Goal: Transaction & Acquisition: Obtain resource

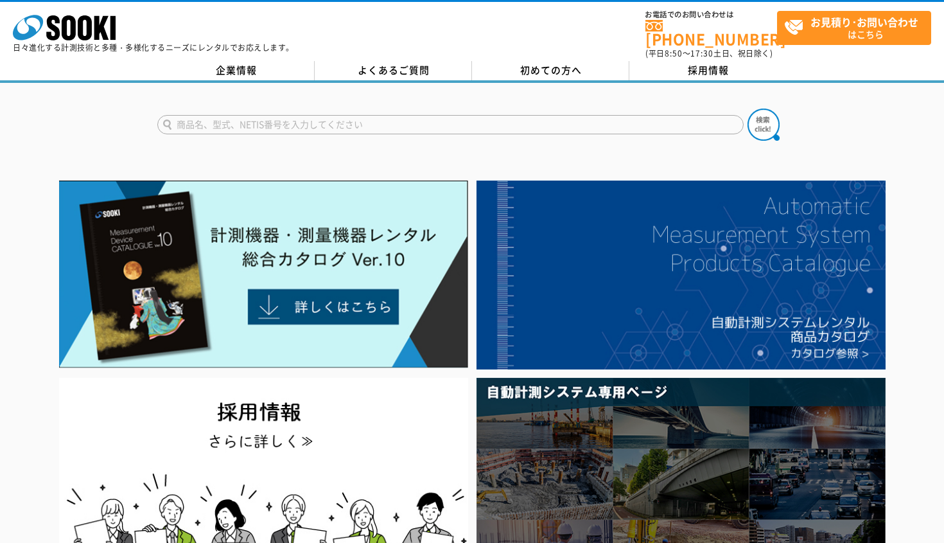
click at [511, 115] on input "text" at bounding box center [450, 124] width 587 height 19
type input "s"
type input "振動計"
click at [748, 109] on button at bounding box center [764, 125] width 32 height 32
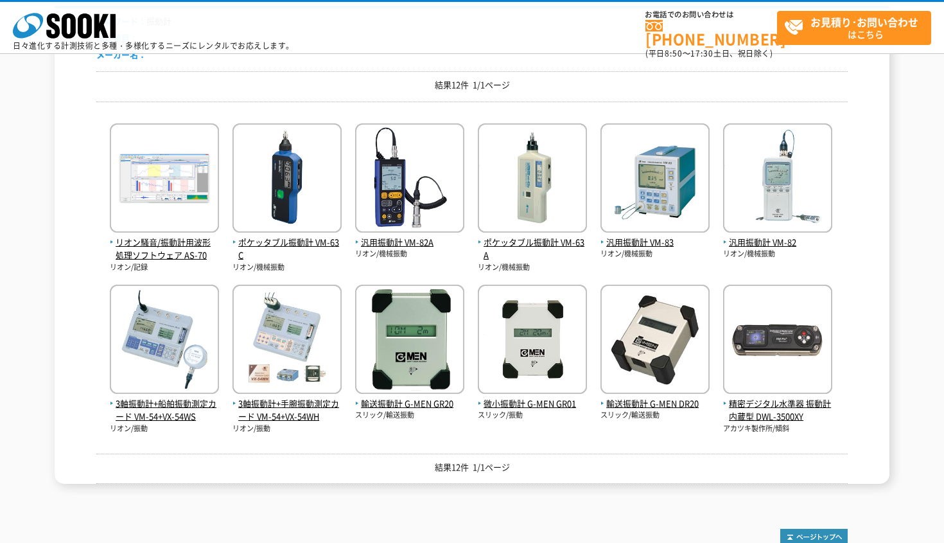
scroll to position [170, 0]
click at [493, 453] on div "結果12件 1/1ページ" at bounding box center [472, 468] width 752 height 31
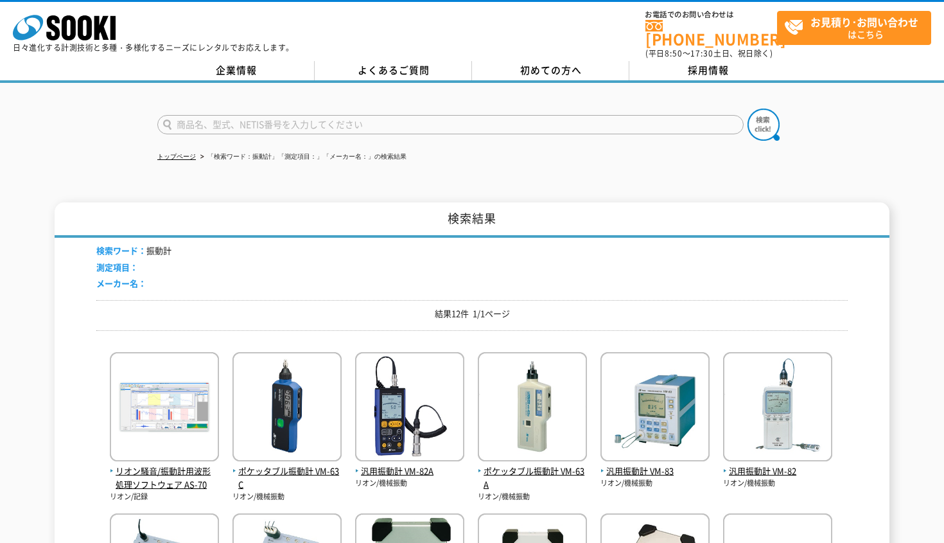
click at [258, 123] on input "text" at bounding box center [450, 124] width 587 height 19
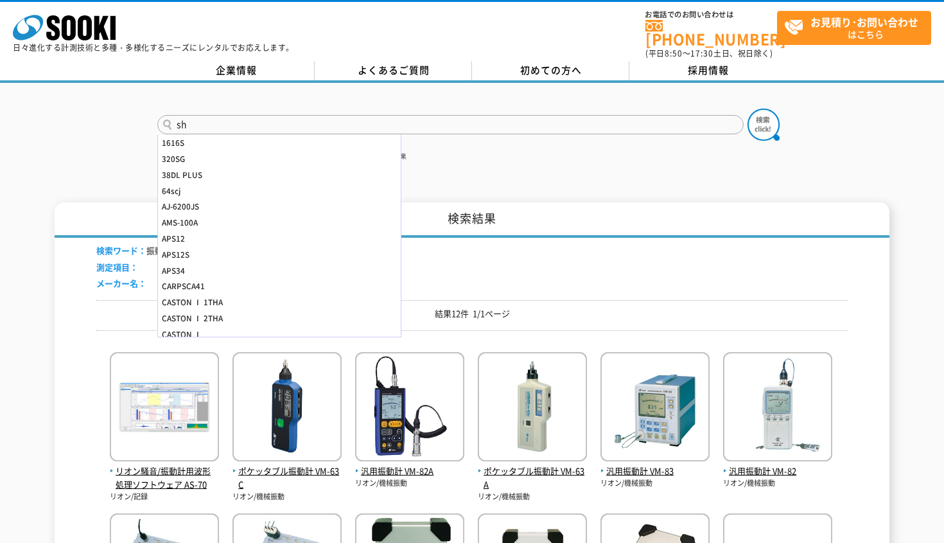
type input "s"
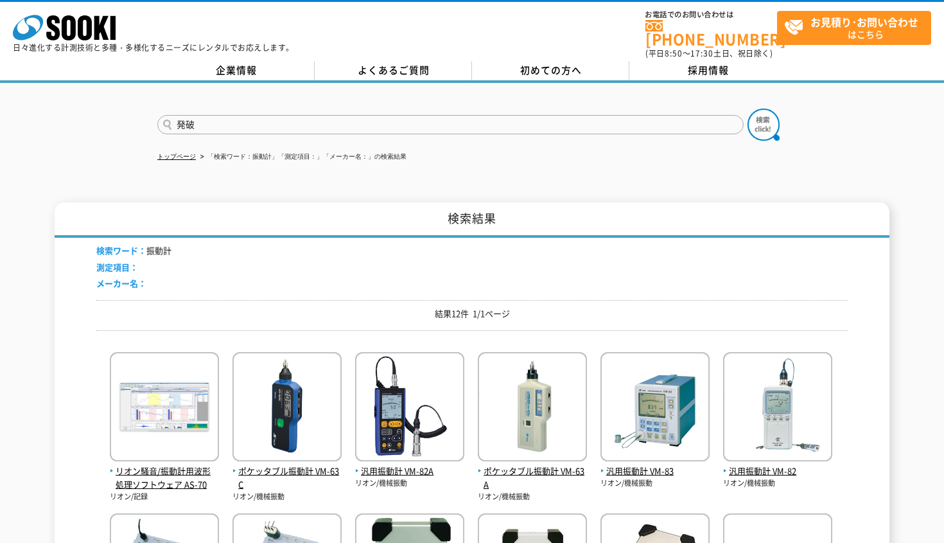
type input "発破"
click at [748, 109] on button at bounding box center [764, 125] width 32 height 32
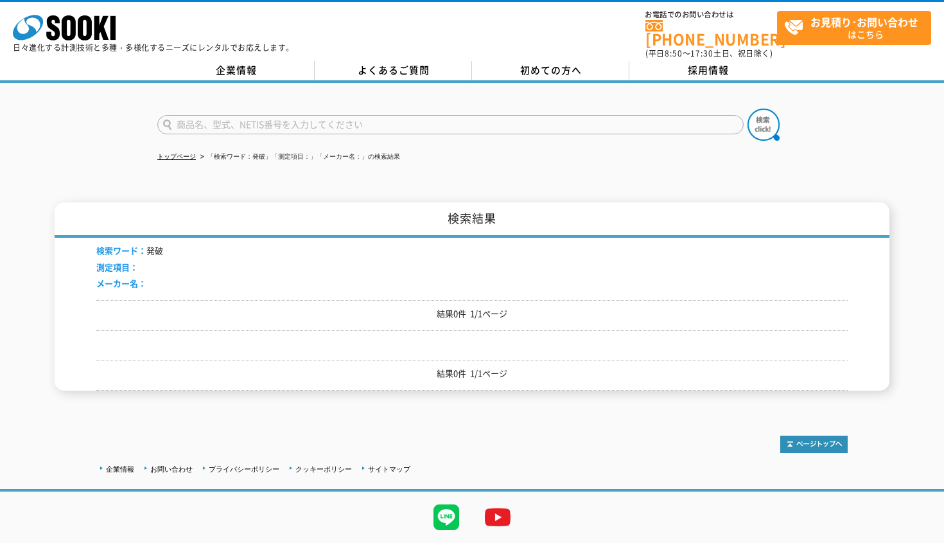
click at [401, 115] on input "text" at bounding box center [450, 124] width 587 height 19
type input "s"
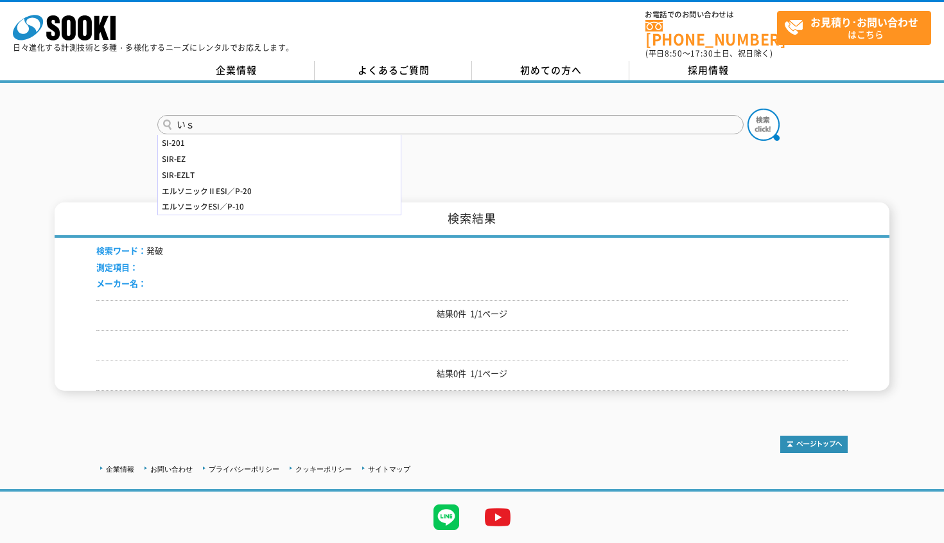
type input "い"
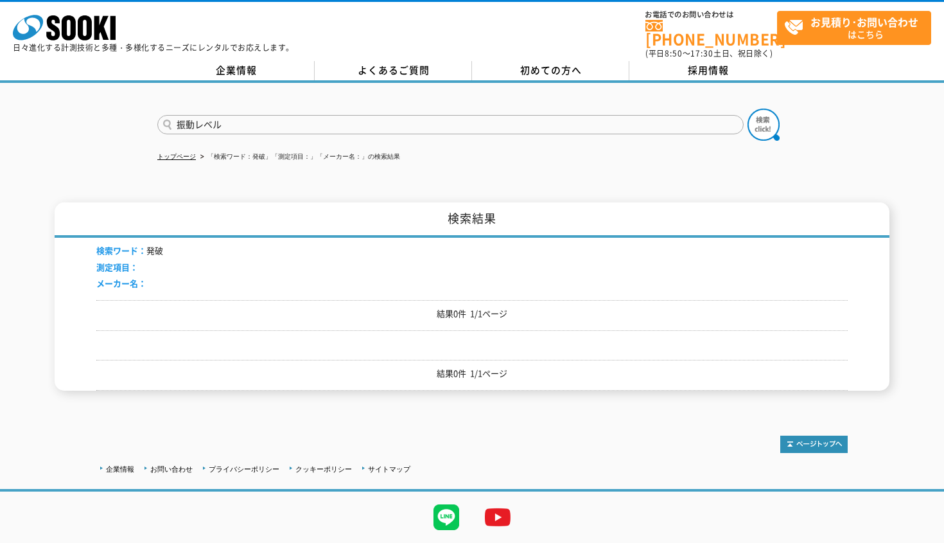
type input "振動レベル"
click at [748, 109] on button at bounding box center [764, 125] width 32 height 32
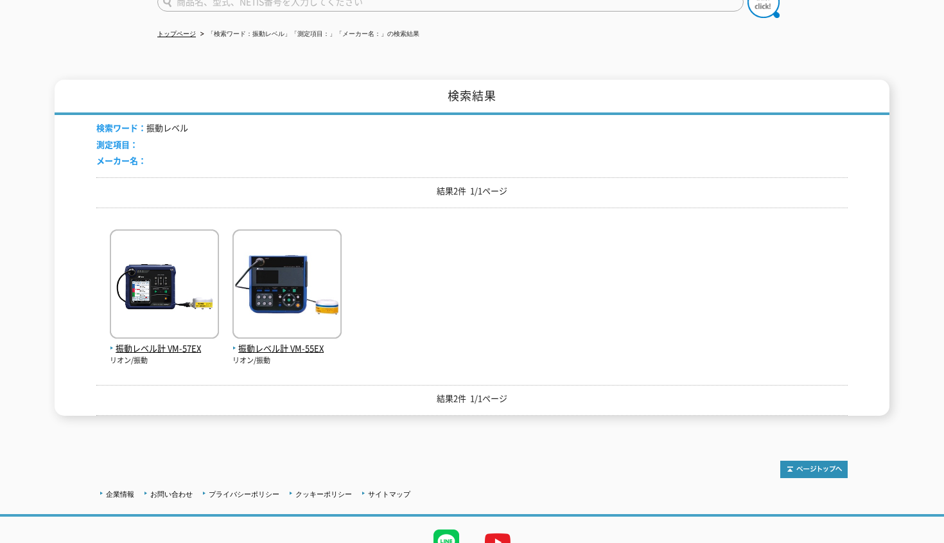
scroll to position [123, 0]
click at [163, 324] on img at bounding box center [164, 285] width 109 height 112
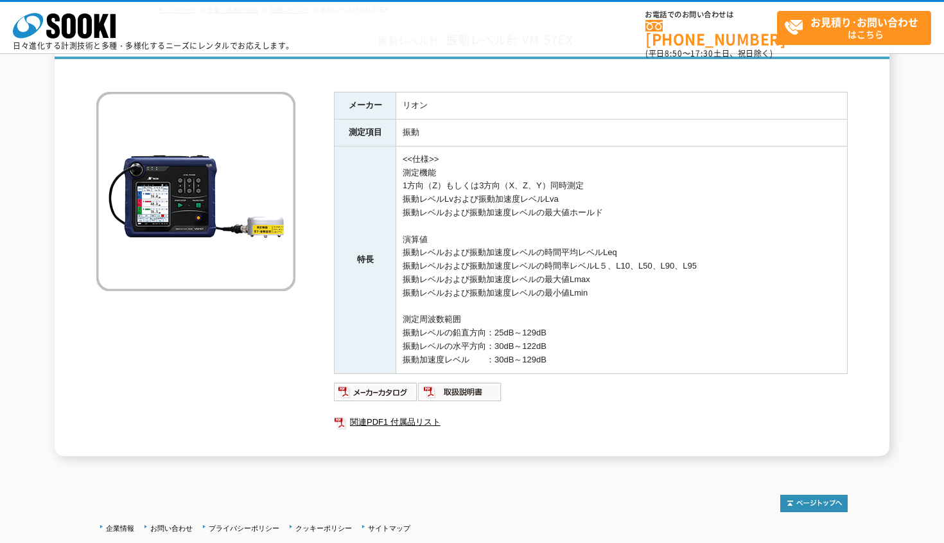
scroll to position [88, 0]
click at [474, 391] on img at bounding box center [460, 391] width 84 height 21
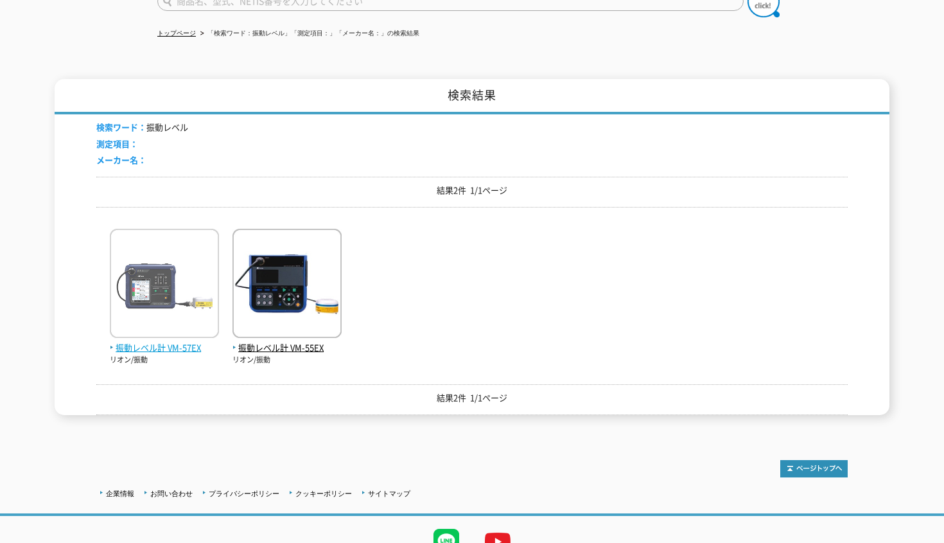
click at [143, 291] on img at bounding box center [164, 285] width 109 height 112
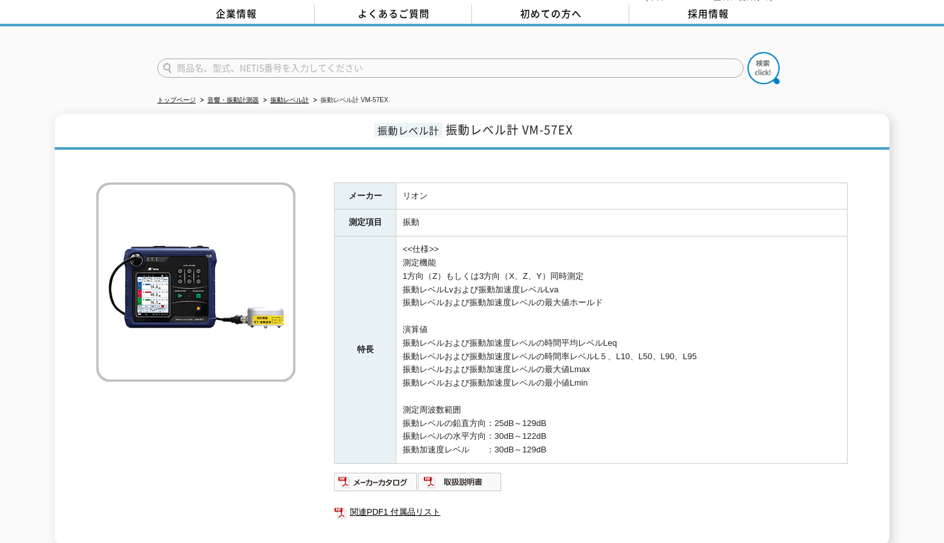
scroll to position [54, 0]
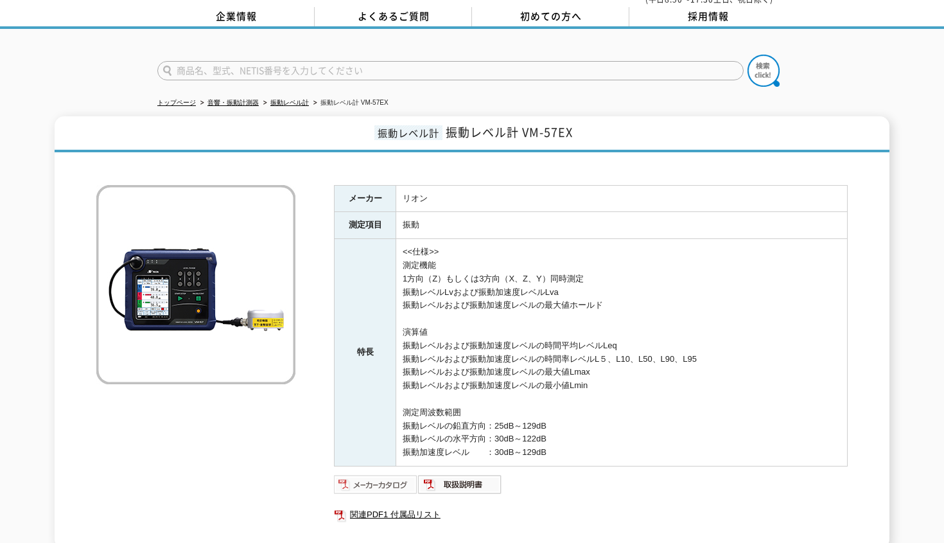
click at [353, 474] on img at bounding box center [376, 484] width 84 height 21
click at [260, 432] on div "メーカー リオン 測定項目 振動 特長 <<仕様>> 測定機能 1方向（Z）もしくは3方向（X、Z、Y）同時測定 振動レベルLvおよび振動加速度レベルLva …" at bounding box center [472, 354] width 752 height 390
click at [560, 384] on td "<<仕様>> 測定機能 1方向（Z）もしくは3方向（X、Z、Y）同時測定 振動レベルLvおよび振動加速度レベルLva 振動レベルおよび振動加速度レベルの最大値…" at bounding box center [622, 352] width 452 height 227
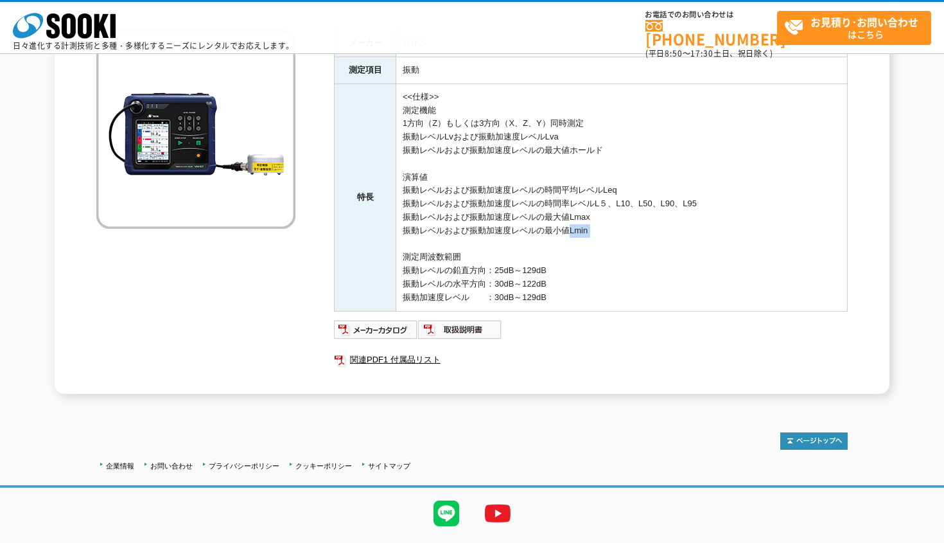
scroll to position [183, 0]
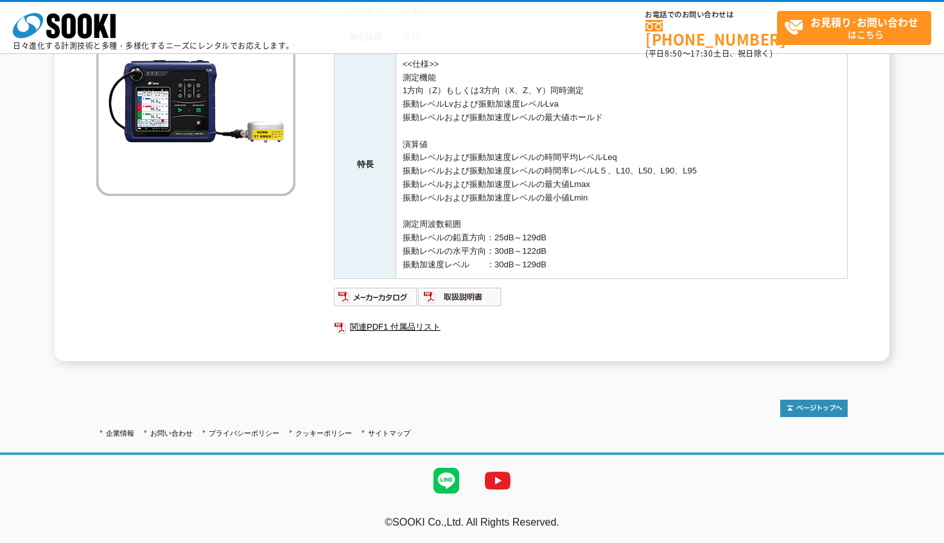
click at [227, 296] on div "メーカー リオン 測定項目 振動 特長 <<仕様>> 測定機能 1方向（Z）もしくは3方向（X、Z、Y）同時測定 振動レベルLvおよび振動加速度レベルLva …" at bounding box center [472, 165] width 752 height 390
click at [391, 296] on img at bounding box center [376, 297] width 84 height 21
click at [927, 92] on div "振動レベル計 振動レベル計 VM-57EX メーカー リオン 測定項目 振動 特長 <<仕様>> 測定機能 1方向（Z）もしくは3方向（X、Z、Y）同時測定 …" at bounding box center [472, 145] width 944 height 432
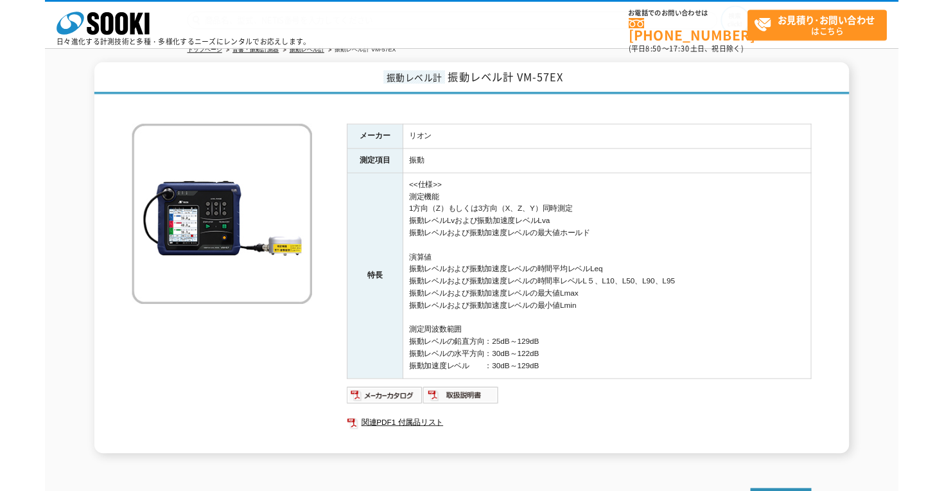
scroll to position [14, 0]
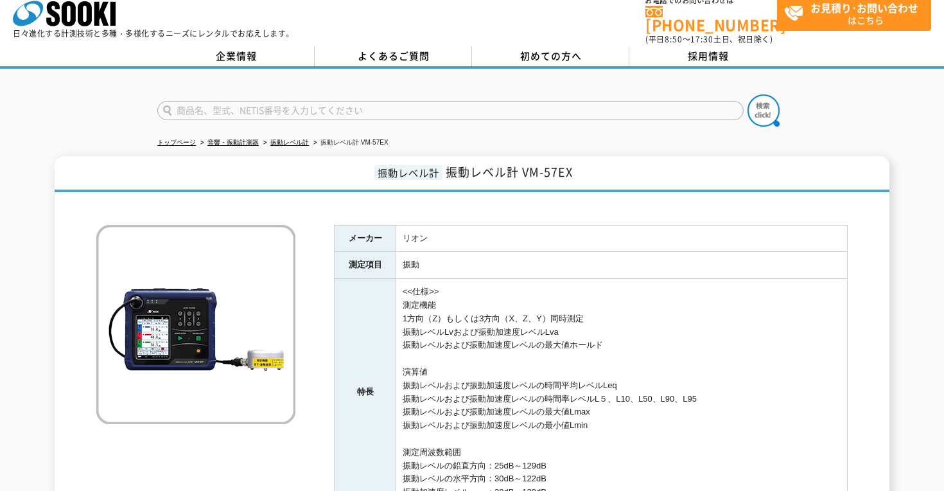
click at [919, 134] on div "トップページ 音響・振動計測器 振動レベル計 振動レベル計 VM-57EX 振動レベル計 振動レベル計 VM-57EX メーカー リオン 測定項目 振動 特長…" at bounding box center [472, 335] width 944 height 533
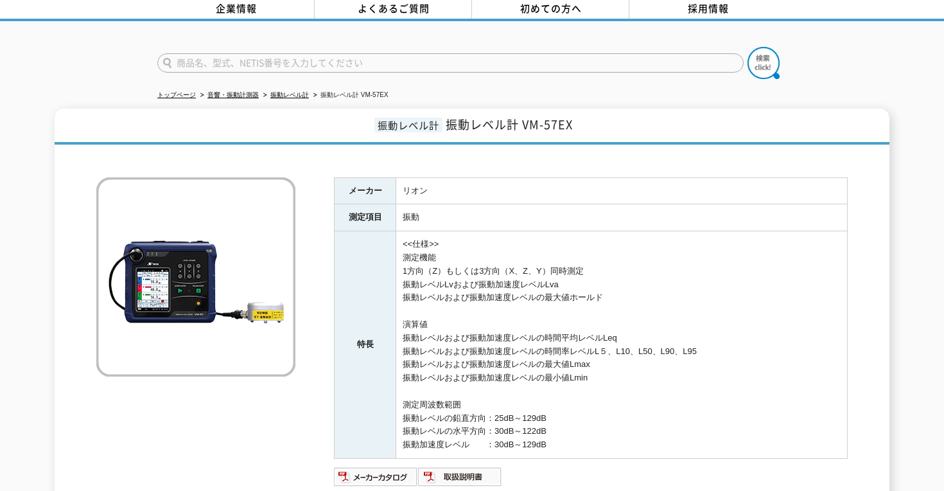
scroll to position [60, 0]
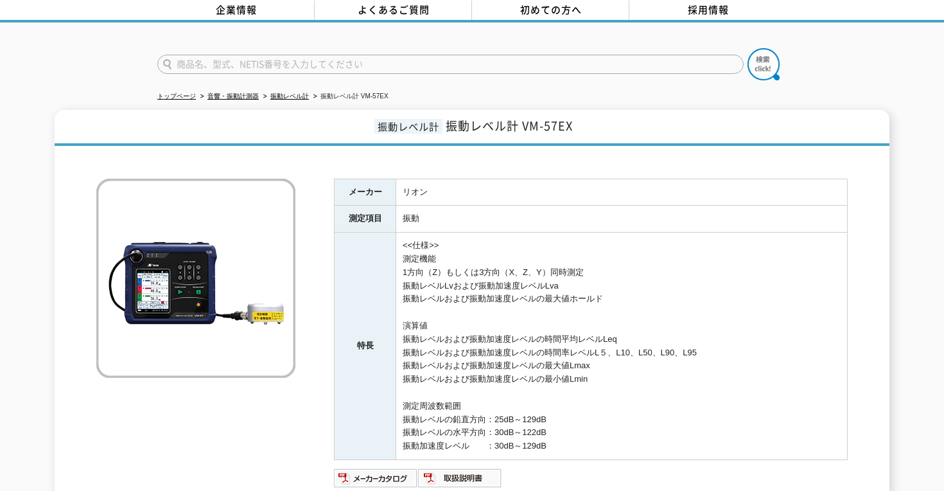
click at [921, 111] on div "振動レベル計 振動レベル計 VM-57EX メーカー リオン 測定項目 振動 特長 <<仕様>> 測定機能 1方向（Z）もしくは3方向（X、Z、Y）同時測定 …" at bounding box center [472, 326] width 944 height 432
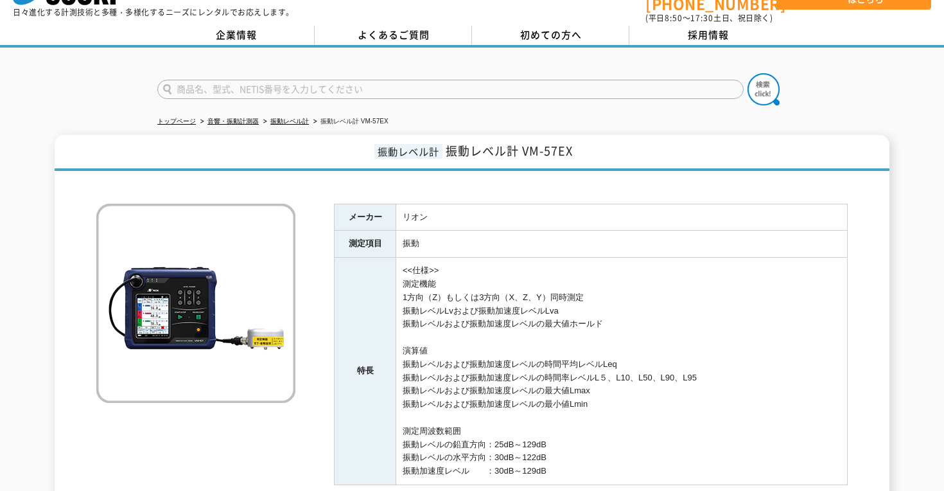
scroll to position [0, 0]
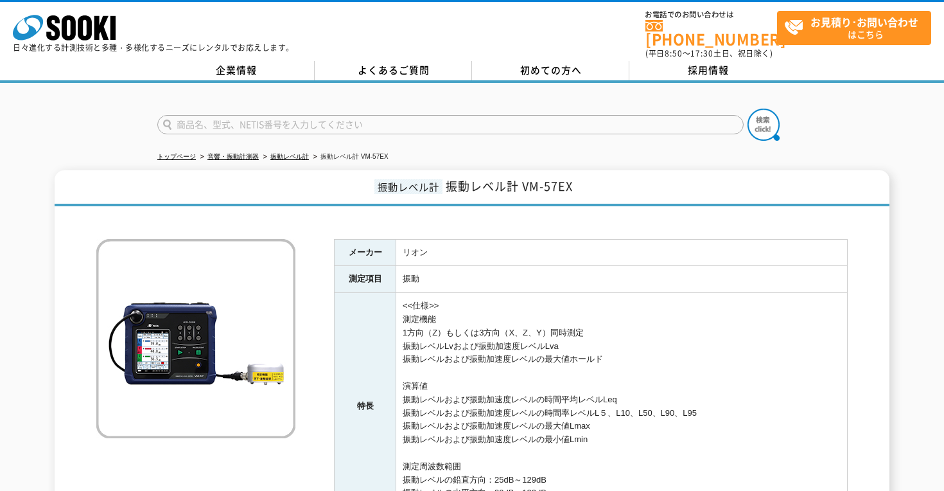
click at [122, 97] on div at bounding box center [472, 114] width 944 height 62
